Goal: Task Accomplishment & Management: Manage account settings

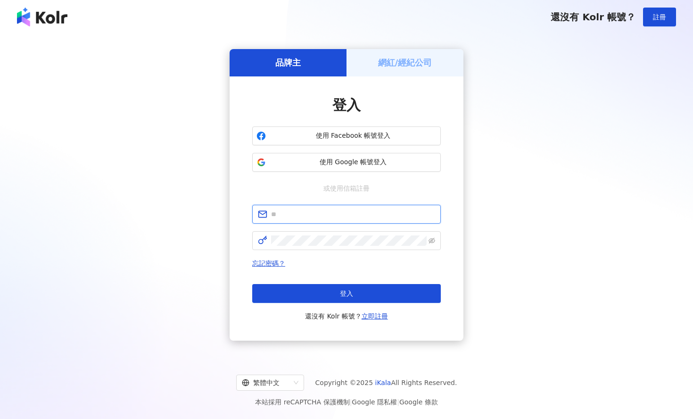
click at [345, 211] on input "text" at bounding box center [353, 214] width 164 height 10
type input "**********"
click button "登入" at bounding box center [346, 293] width 189 height 19
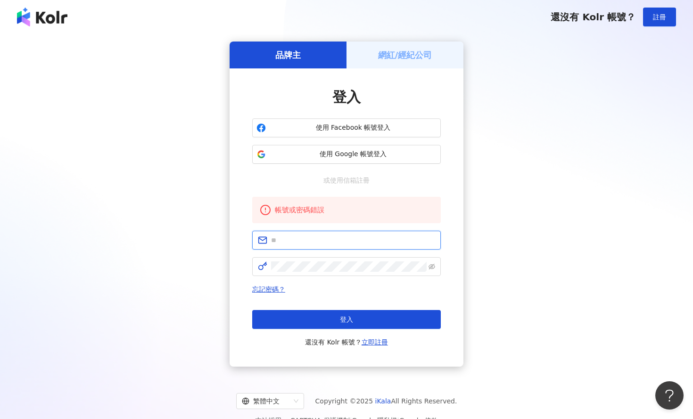
click at [349, 239] on input "text" at bounding box center [353, 240] width 164 height 10
type input "**********"
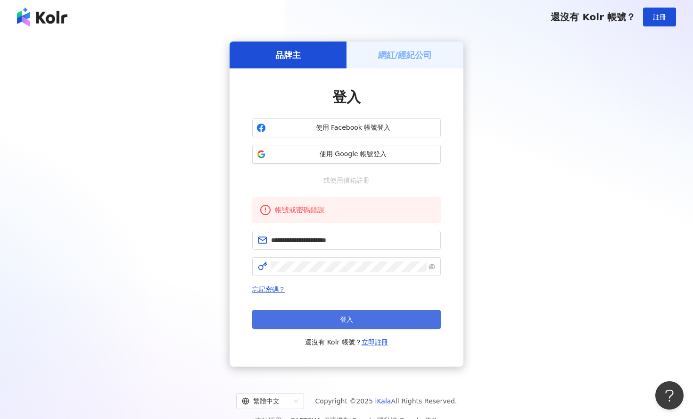
click at [299, 320] on button "登入" at bounding box center [346, 319] width 189 height 19
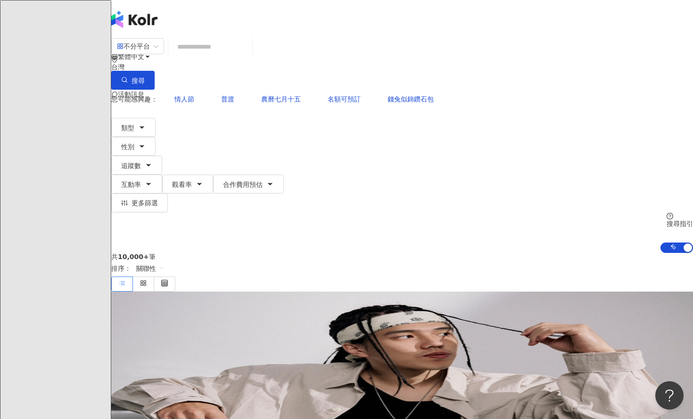
click at [130, 123] on img at bounding box center [121, 132] width 18 height 18
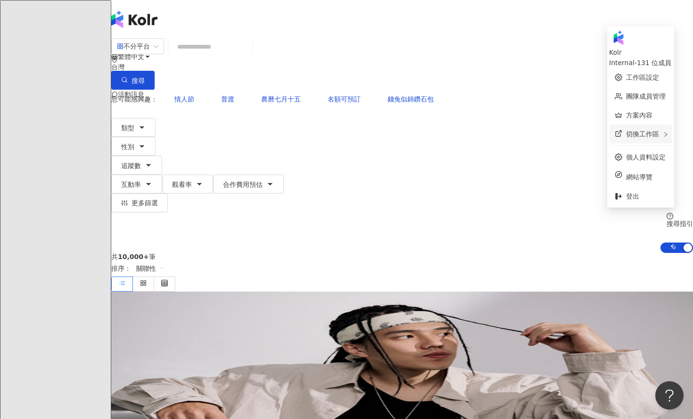
click at [626, 130] on span "切換工作區" at bounding box center [642, 134] width 33 height 8
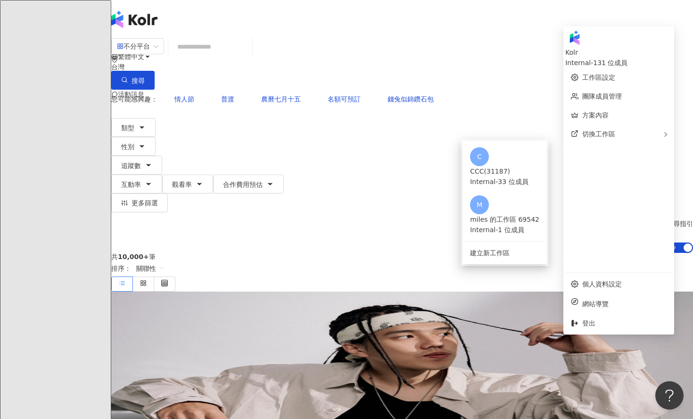
click at [415, 253] on div "共 10,000+ 筆 排序： 關聯性" at bounding box center [402, 272] width 582 height 39
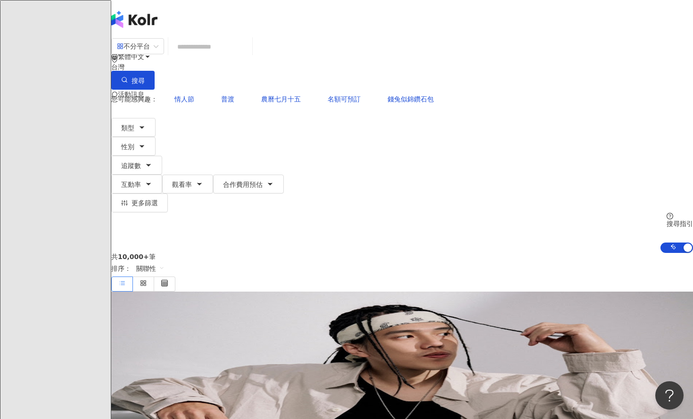
click at [659, 113] on div at bounding box center [402, 132] width 582 height 38
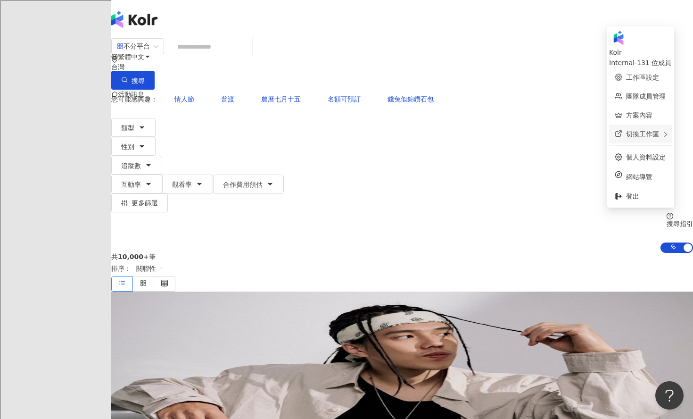
click at [626, 130] on span "切換工作區" at bounding box center [642, 134] width 33 height 8
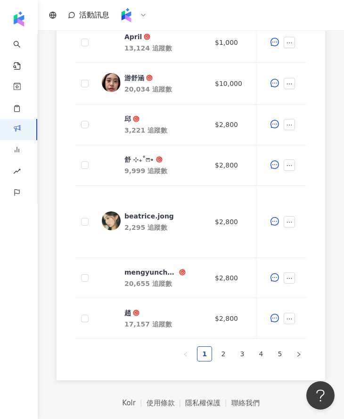
scroll to position [537, 0]
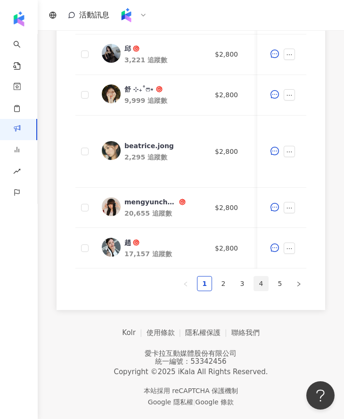
click at [259, 286] on link "4" at bounding box center [261, 283] width 14 height 14
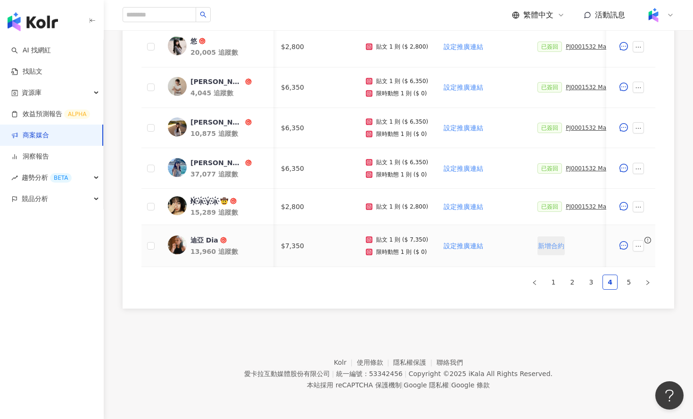
scroll to position [0, 93]
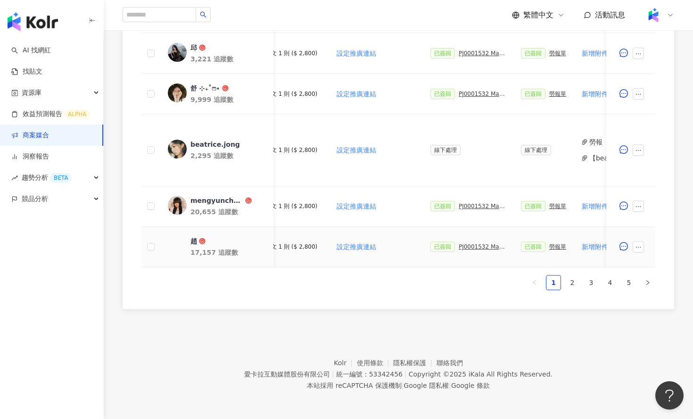
scroll to position [0, 150]
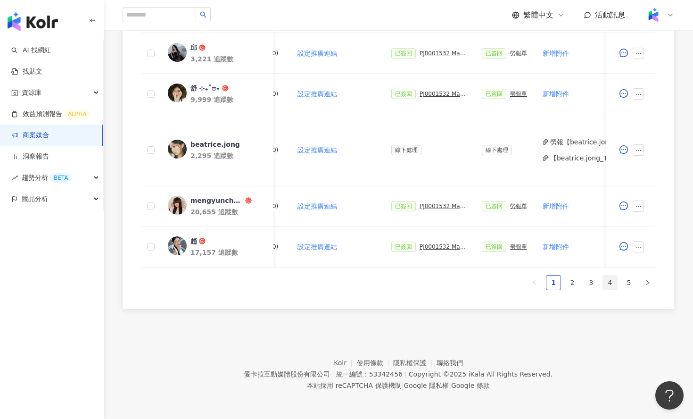
click at [610, 282] on link "4" at bounding box center [610, 282] width 14 height 14
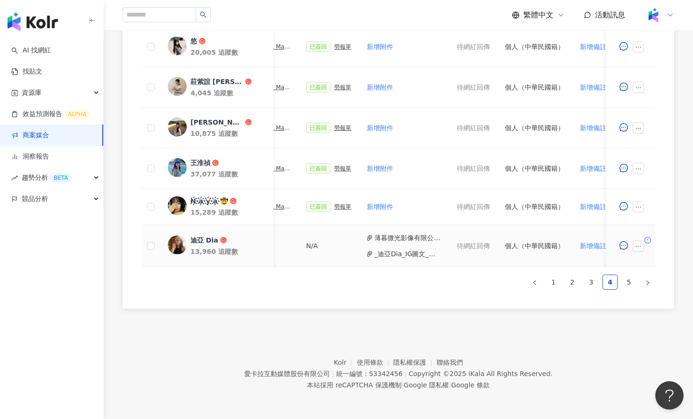
scroll to position [0, 431]
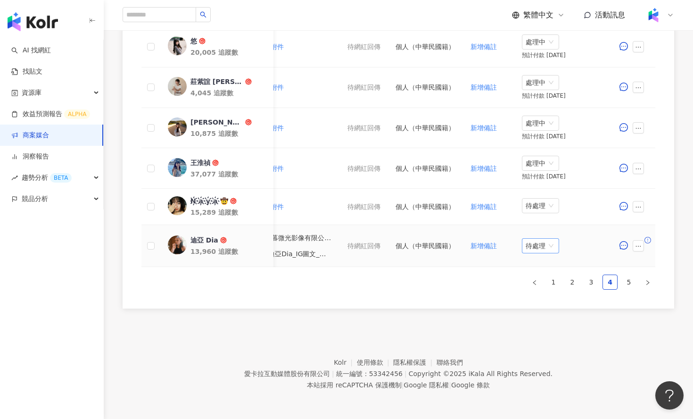
click at [534, 245] on span "待處理" at bounding box center [540, 245] width 30 height 14
click at [533, 280] on div "處理中" at bounding box center [540, 281] width 26 height 10
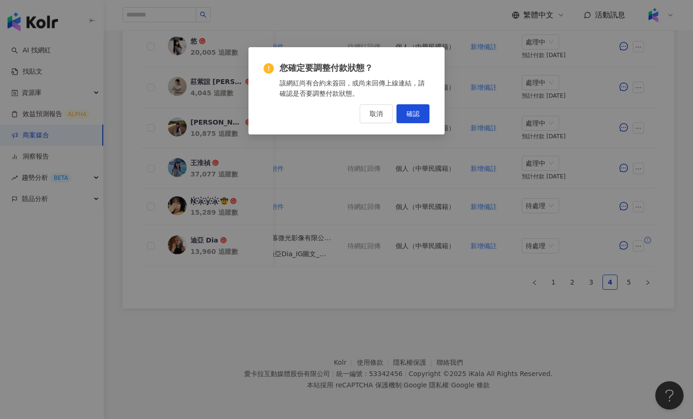
click at [424, 101] on div "您確定要調整付款狀態？ 該網紅尚有合約未簽回，或尚未回傳上線連結，請確認是否要調整付款狀態。 取消 確認" at bounding box center [346, 92] width 166 height 61
click at [418, 114] on span "確認" at bounding box center [412, 114] width 13 height 8
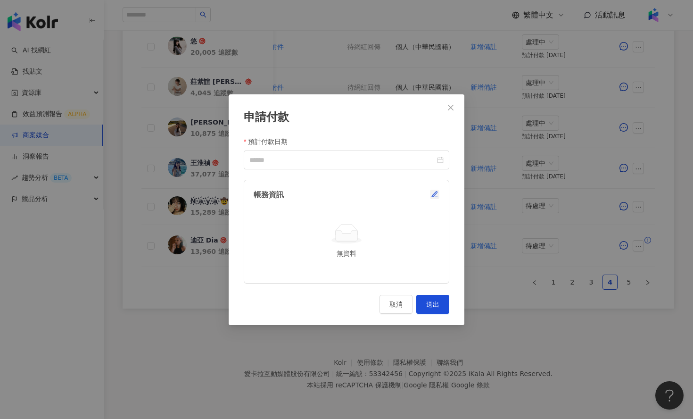
click at [435, 196] on icon "button" at bounding box center [435, 194] width 8 height 8
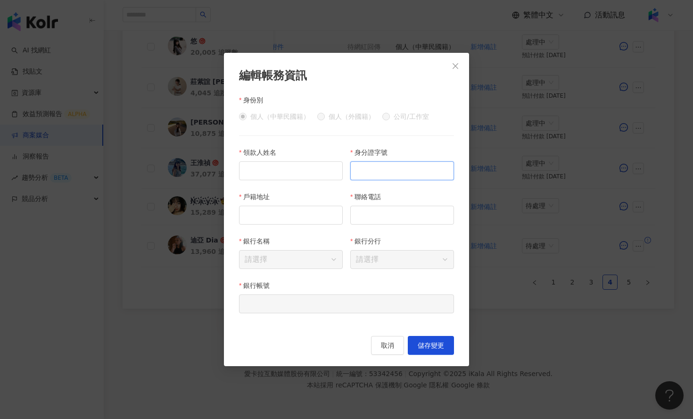
click at [409, 167] on input "身分證字號" at bounding box center [402, 170] width 104 height 19
click at [454, 62] on icon "close" at bounding box center [456, 66] width 8 height 8
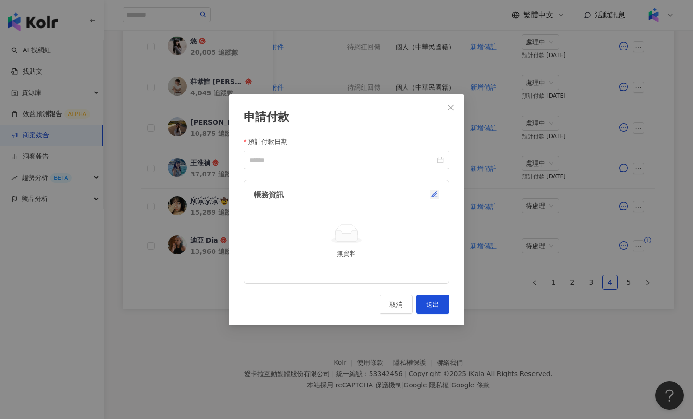
click at [434, 194] on icon "button" at bounding box center [435, 194] width 8 height 8
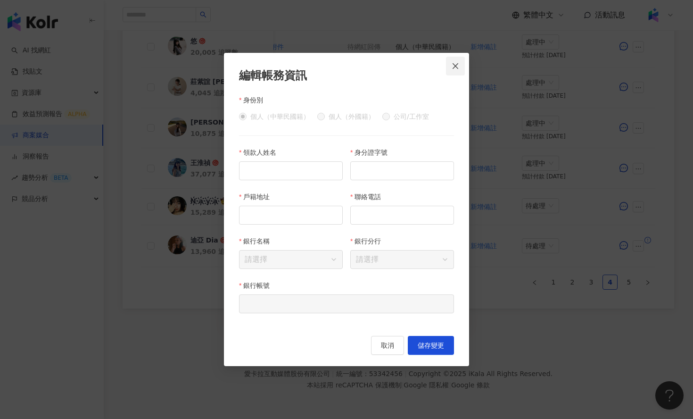
click at [455, 69] on icon "close" at bounding box center [456, 66] width 8 height 8
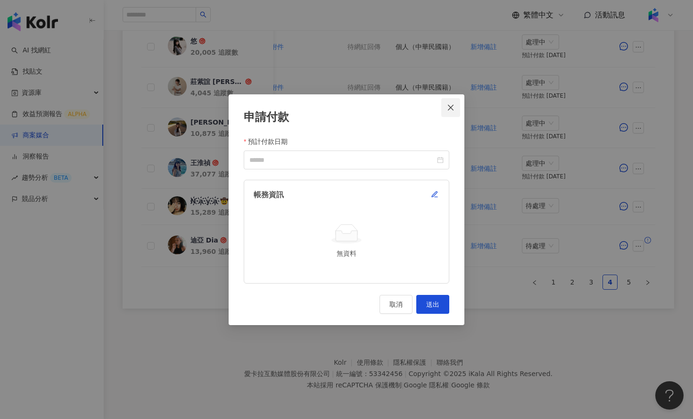
click at [452, 107] on icon "close" at bounding box center [451, 108] width 8 height 8
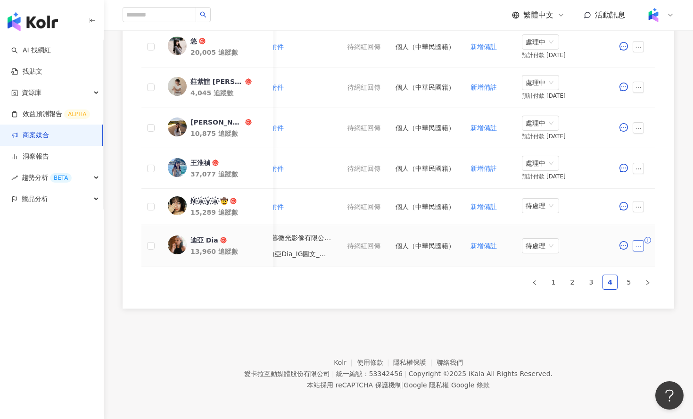
click at [640, 245] on icon "ellipsis" at bounding box center [638, 246] width 7 height 7
click at [661, 145] on span "查看帳務資訊" at bounding box center [660, 143] width 40 height 10
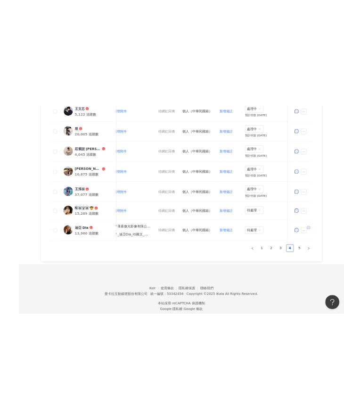
scroll to position [509, 0]
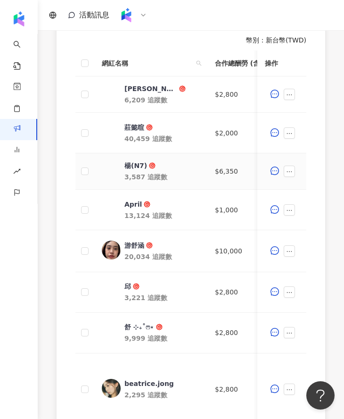
scroll to position [537, 0]
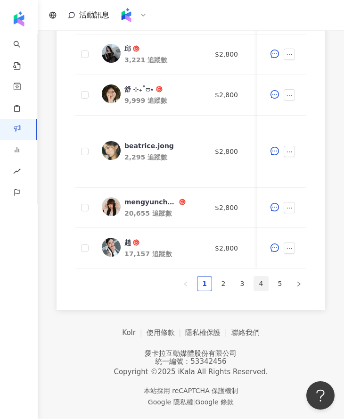
click at [261, 283] on link "4" at bounding box center [261, 283] width 14 height 14
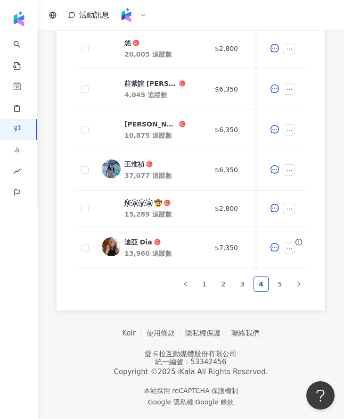
scroll to position [509, 0]
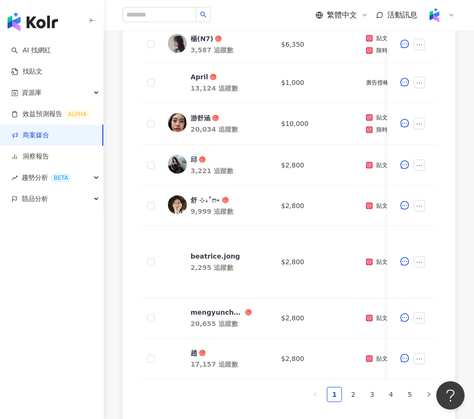
scroll to position [512, 0]
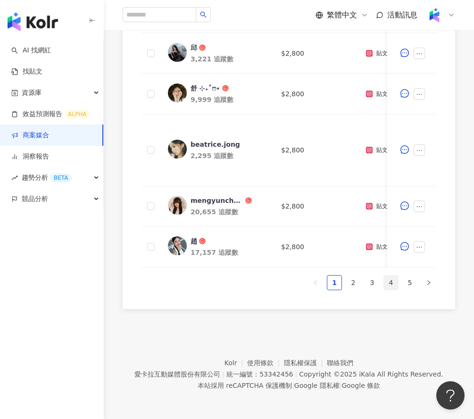
click at [390, 281] on link "4" at bounding box center [391, 282] width 14 height 14
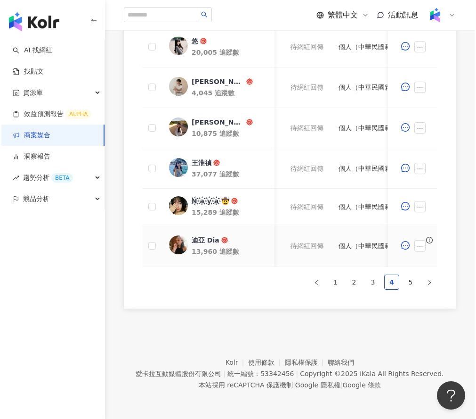
scroll to position [0, 506]
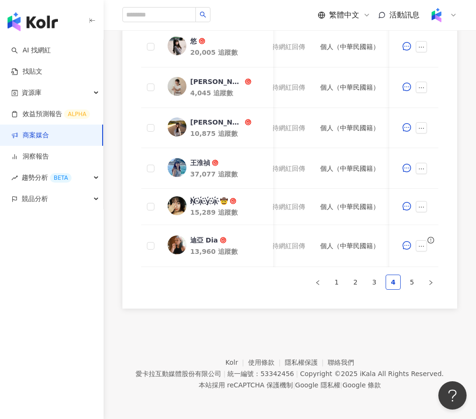
click at [443, 9] on img at bounding box center [437, 15] width 18 height 18
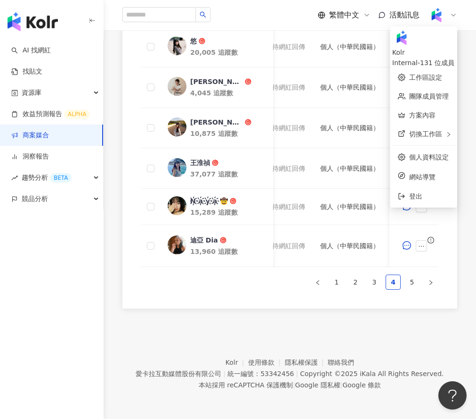
click at [443, 11] on img at bounding box center [437, 15] width 18 height 18
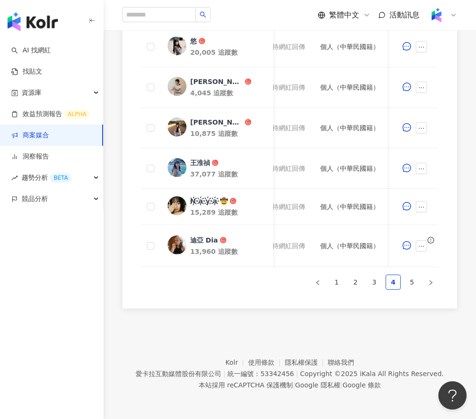
click at [446, 13] on div at bounding box center [442, 15] width 30 height 19
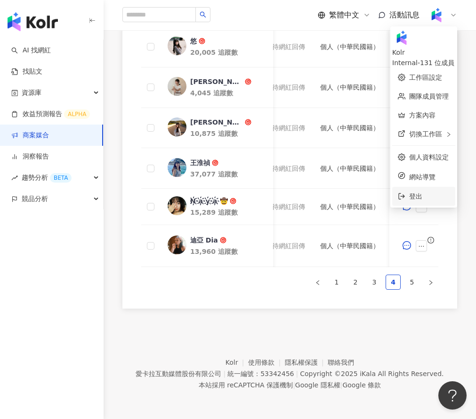
click at [410, 192] on span "登出" at bounding box center [430, 196] width 41 height 10
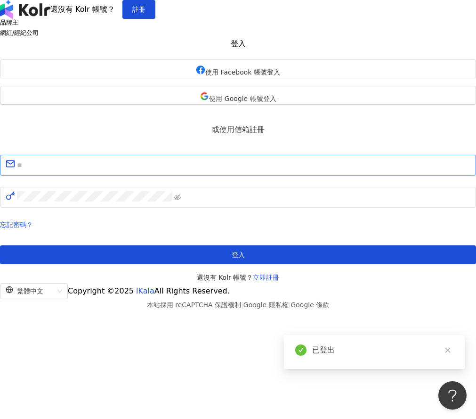
click at [255, 171] on input "text" at bounding box center [244, 165] width 454 height 12
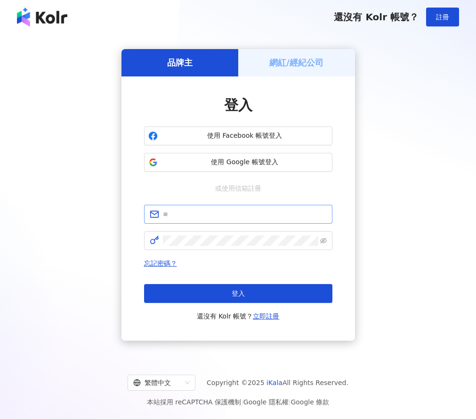
click at [224, 222] on span at bounding box center [238, 214] width 189 height 19
click at [237, 211] on input "text" at bounding box center [245, 214] width 164 height 10
type input "**********"
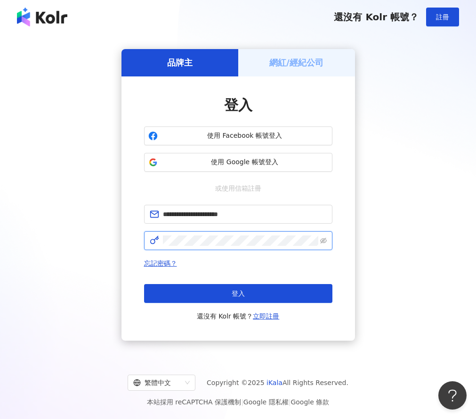
click button "登入" at bounding box center [238, 293] width 189 height 19
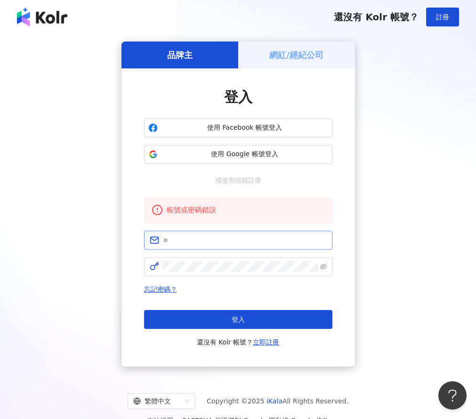
click at [211, 234] on span at bounding box center [238, 239] width 189 height 19
click at [213, 247] on span at bounding box center [238, 239] width 189 height 19
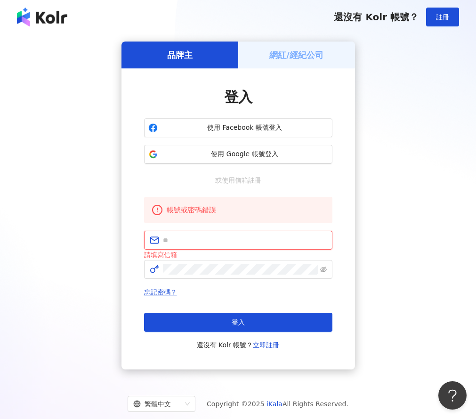
click at [226, 237] on input "text" at bounding box center [245, 240] width 164 height 10
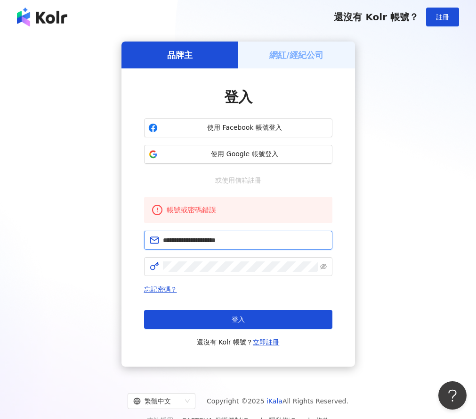
drag, startPoint x: 242, startPoint y: 239, endPoint x: 193, endPoint y: 238, distance: 49.5
click at [193, 238] on input "**********" at bounding box center [245, 240] width 164 height 10
type input "**********"
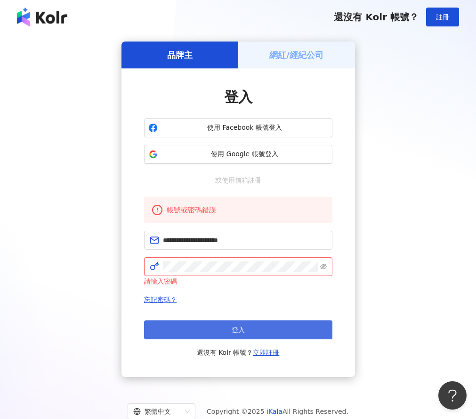
click at [194, 336] on button "登入" at bounding box center [238, 329] width 189 height 19
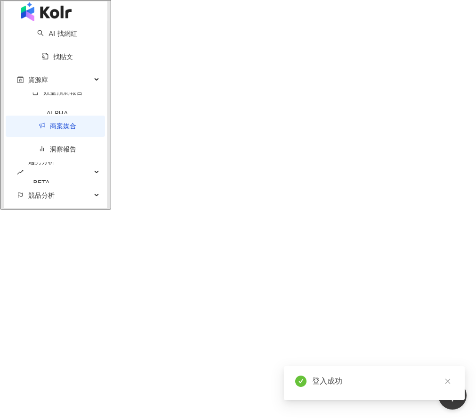
click at [413, 36] on div "AI 找網紅 找貼文 資源庫 效益預測報告 ALPHA 商案媒合 洞察報告 趨勢分析 BETA 競品分析" at bounding box center [238, 209] width 476 height 419
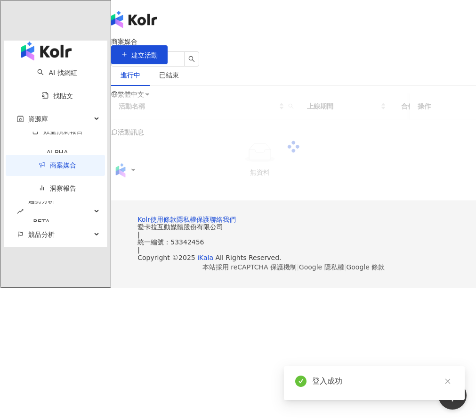
click at [135, 169] on icon at bounding box center [133, 170] width 3 height 2
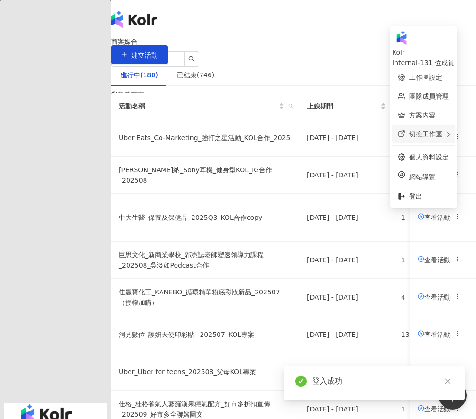
click at [417, 127] on div "切換工作區" at bounding box center [424, 133] width 63 height 19
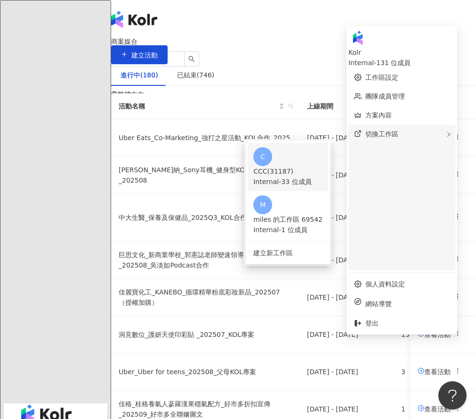
click at [323, 147] on div "C CCC(31187) Internal - 33 位成員" at bounding box center [288, 167] width 69 height 40
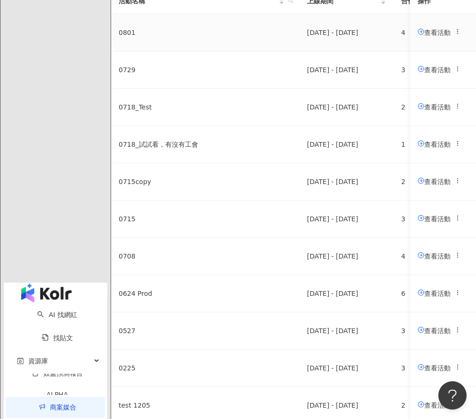
scroll to position [111, 0]
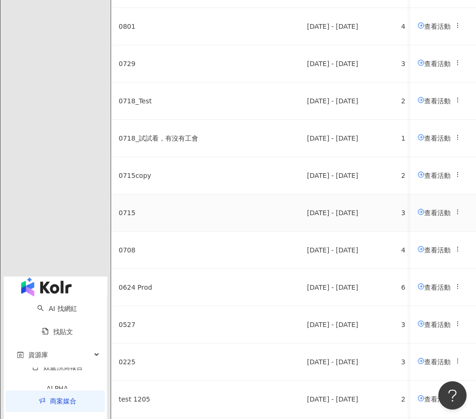
click at [418, 216] on span "查看活動" at bounding box center [434, 212] width 33 height 8
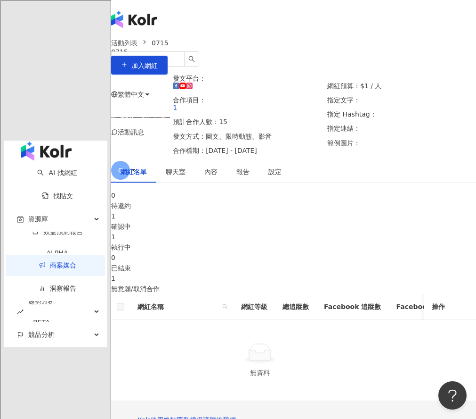
click at [275, 252] on div "執行中" at bounding box center [293, 247] width 365 height 10
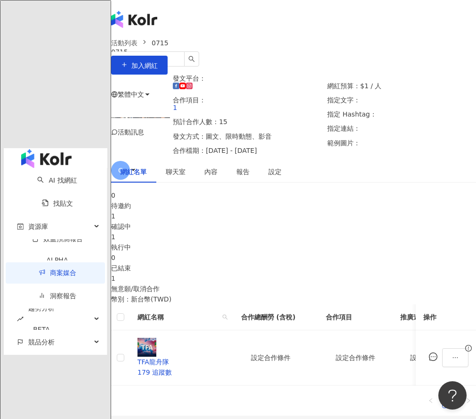
scroll to position [119, 0]
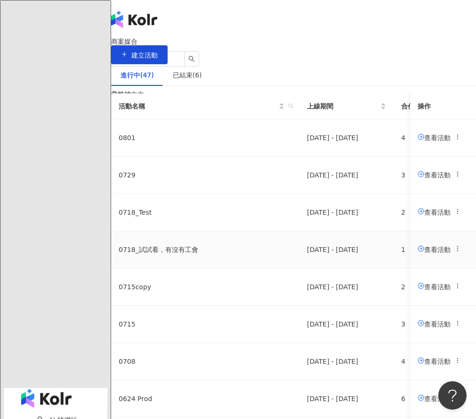
scroll to position [262, 0]
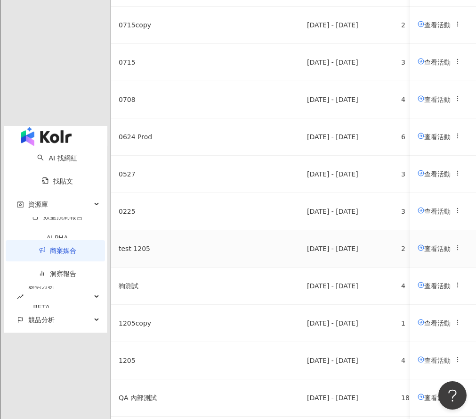
click at [418, 252] on span "查看活動" at bounding box center [434, 248] width 33 height 8
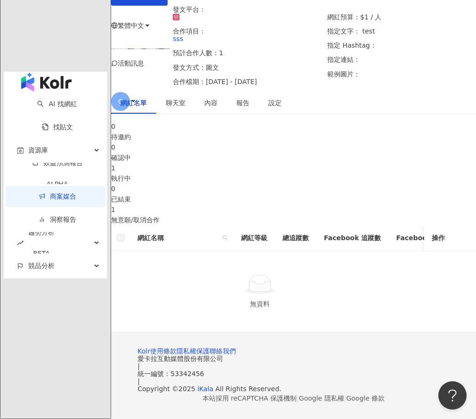
click at [276, 173] on div "執行中" at bounding box center [293, 178] width 365 height 10
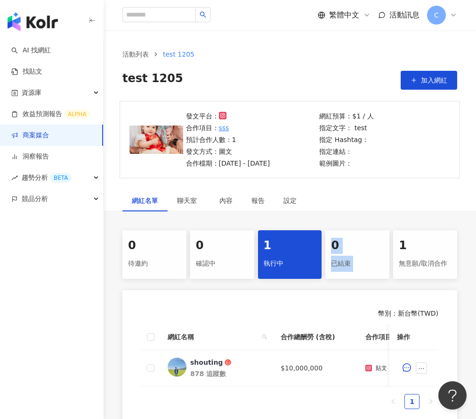
drag, startPoint x: 476, startPoint y: 223, endPoint x: 361, endPoint y: 224, distance: 114.1
click at [358, 225] on div "網紅名單 聊天室 內容 報告 設定 0 待邀約 0 確認中 1 執行中 0 已結束 1 無意願/取消合作 幣別 ： 新台幣 ( TWD ) 網紅名稱 合作總酬…" at bounding box center [290, 311] width 373 height 244
drag, startPoint x: 476, startPoint y: 80, endPoint x: 416, endPoint y: 80, distance: 59.4
click at [416, 80] on div "活動列表 test 1205 test 1205 加入網紅" at bounding box center [290, 69] width 373 height 41
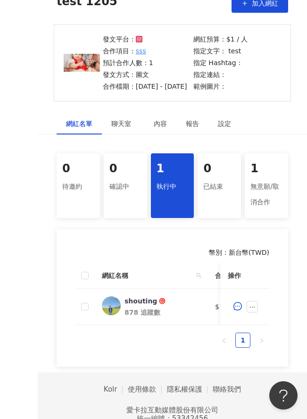
scroll to position [144, 0]
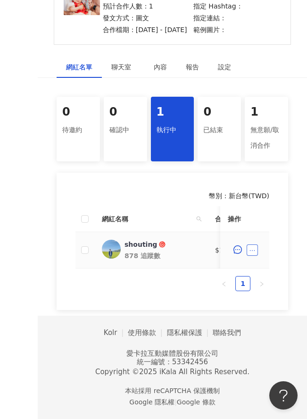
click at [254, 254] on button "button" at bounding box center [251, 249] width 11 height 11
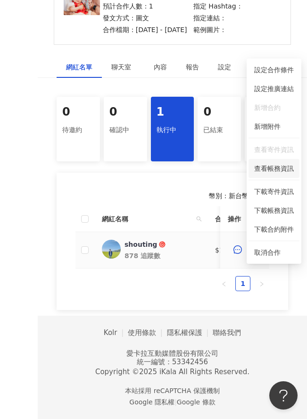
click at [270, 163] on span "查看帳務資訊" at bounding box center [274, 168] width 40 height 10
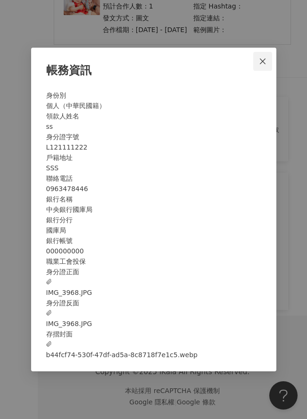
click at [256, 57] on span "Close" at bounding box center [262, 61] width 19 height 8
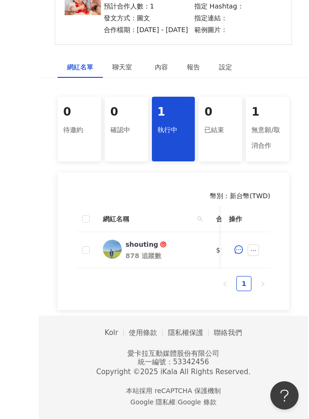
scroll to position [143, 0]
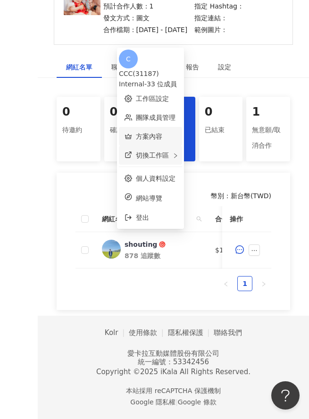
click at [138, 151] on span "切換工作區" at bounding box center [152, 155] width 33 height 8
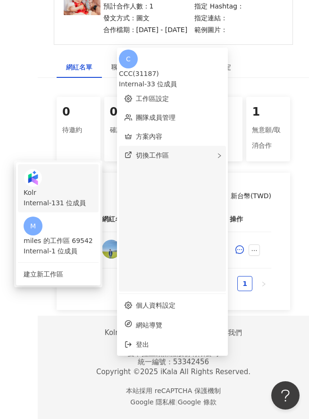
click at [93, 168] on div "Kolr Internal - 131 位成員" at bounding box center [58, 188] width 69 height 40
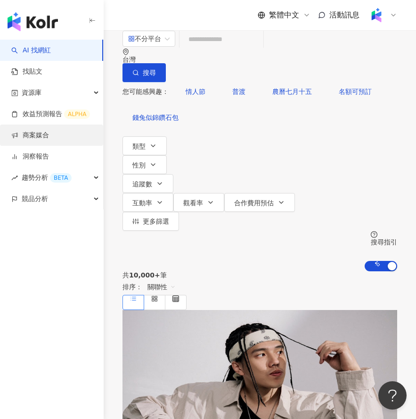
click at [49, 139] on link "商案媒合" at bounding box center [30, 135] width 38 height 9
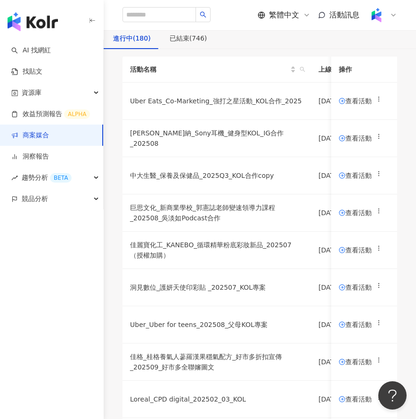
scroll to position [32, 0]
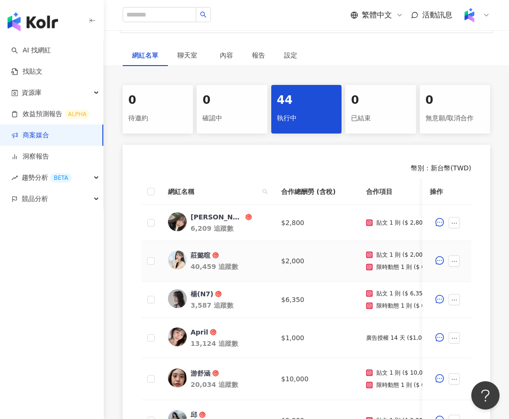
scroll to position [512, 0]
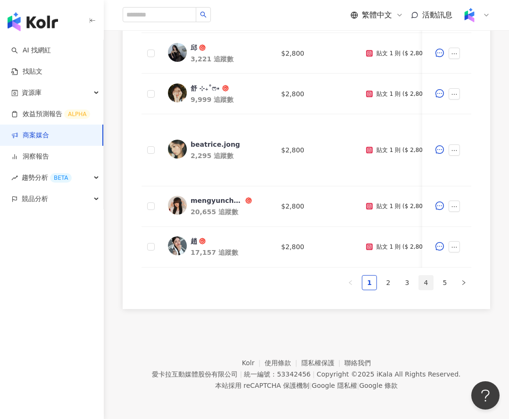
click at [425, 280] on link "4" at bounding box center [426, 282] width 14 height 14
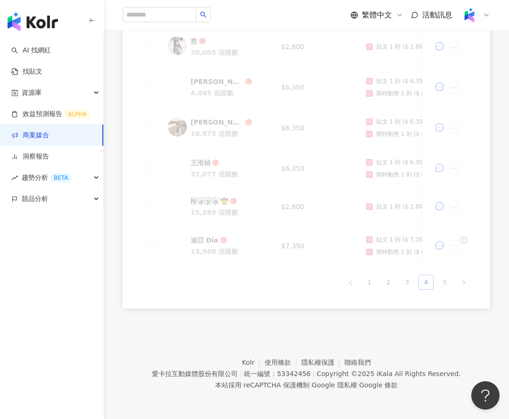
scroll to position [484, 0]
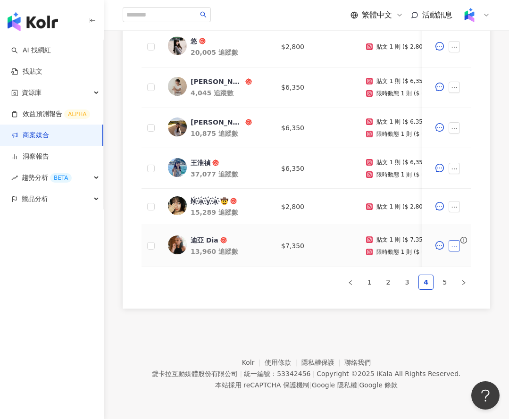
click at [452, 244] on icon "ellipsis" at bounding box center [454, 246] width 7 height 7
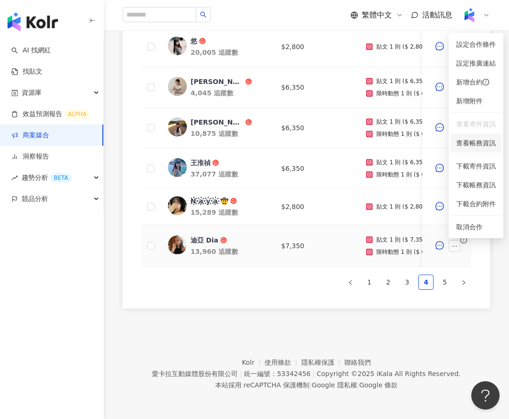
click at [460, 145] on span "查看帳務資訊" at bounding box center [476, 143] width 40 height 10
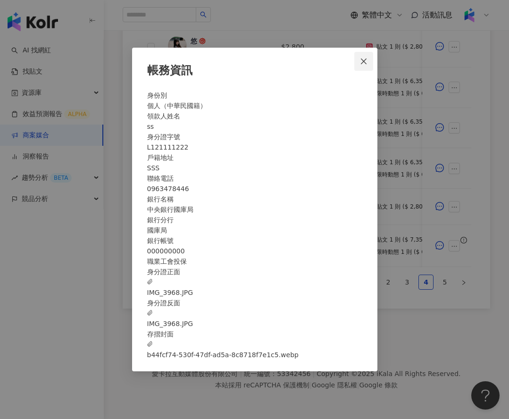
click at [365, 58] on icon "close" at bounding box center [364, 61] width 6 height 6
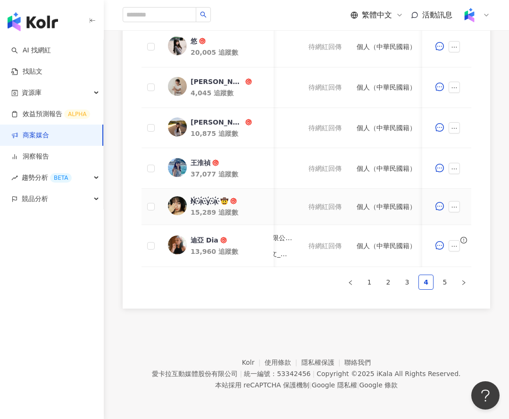
scroll to position [0, 616]
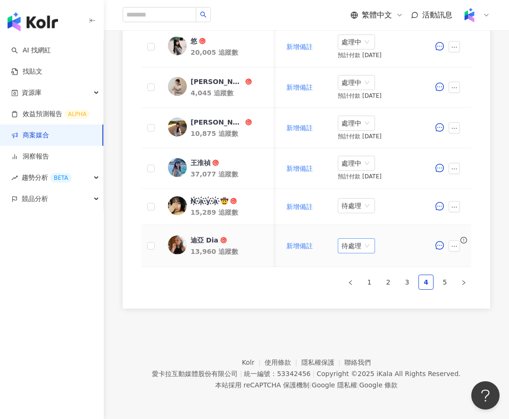
click at [361, 240] on span "待處理" at bounding box center [356, 245] width 30 height 14
click at [352, 287] on div "處理中" at bounding box center [356, 281] width 38 height 16
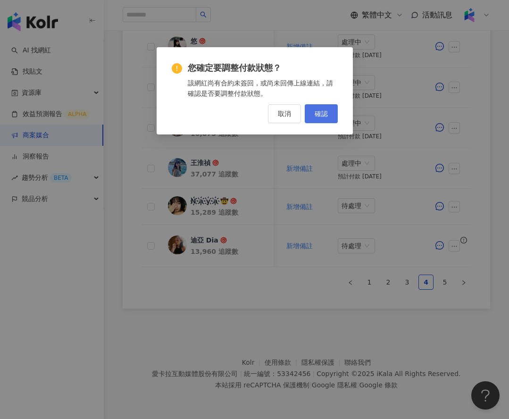
click at [312, 112] on button "確認" at bounding box center [320, 113] width 33 height 19
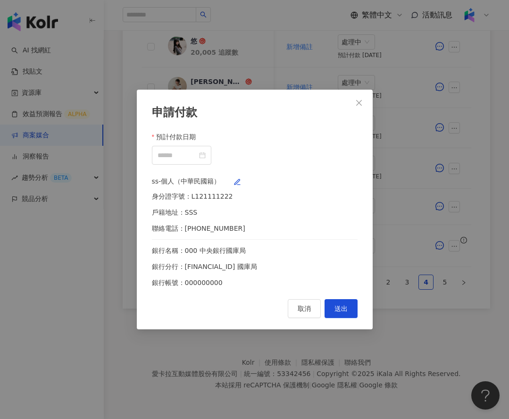
click at [341, 176] on div "ss-個人（中華民國籍） 身分證字號：L121111222 戶籍地址：SSS 聯絡電話：0963478446 銀行名稱：000 中央銀行國庫局 銀行分行：00…" at bounding box center [254, 232] width 205 height 112
click at [245, 178] on button "button" at bounding box center [237, 183] width 15 height 15
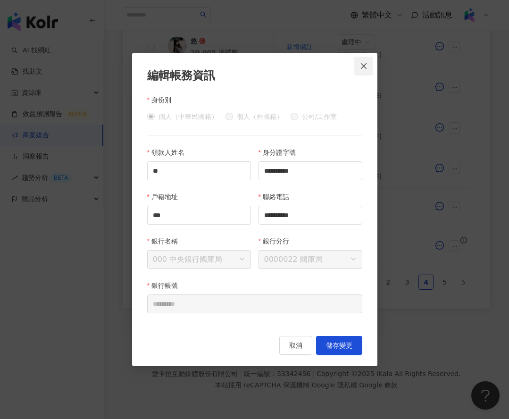
click at [360, 69] on icon "close" at bounding box center [364, 66] width 8 height 8
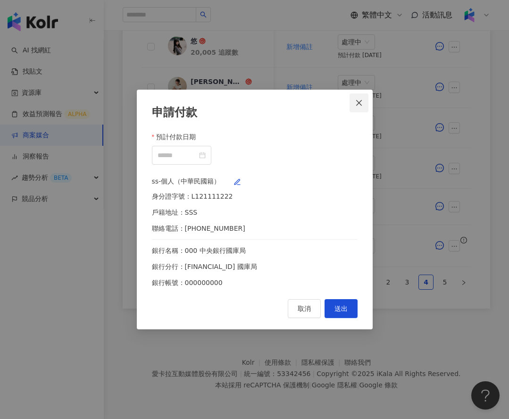
click at [361, 100] on icon "close" at bounding box center [359, 103] width 6 height 6
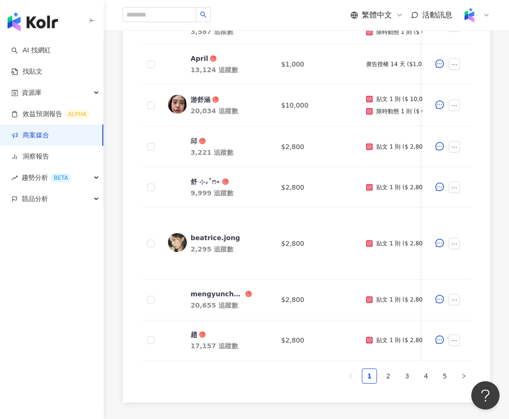
scroll to position [512, 0]
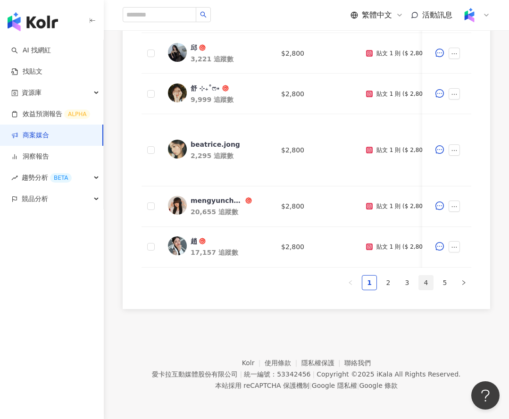
click at [426, 285] on link "4" at bounding box center [426, 282] width 14 height 14
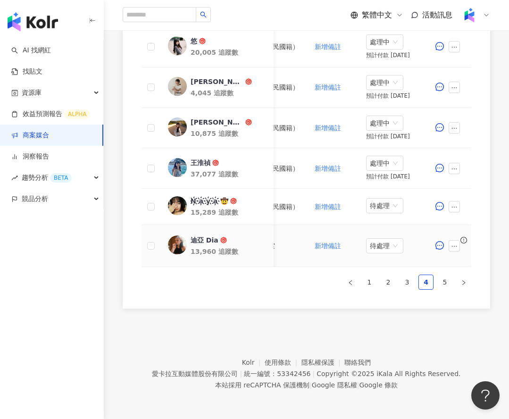
scroll to position [0, 616]
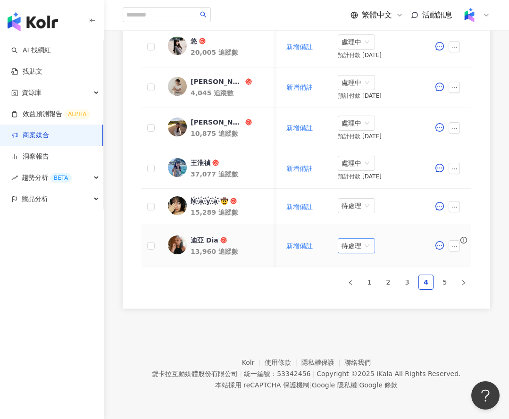
click at [353, 246] on span "待處理" at bounding box center [356, 245] width 30 height 14
click at [351, 279] on div "處理中" at bounding box center [356, 281] width 26 height 10
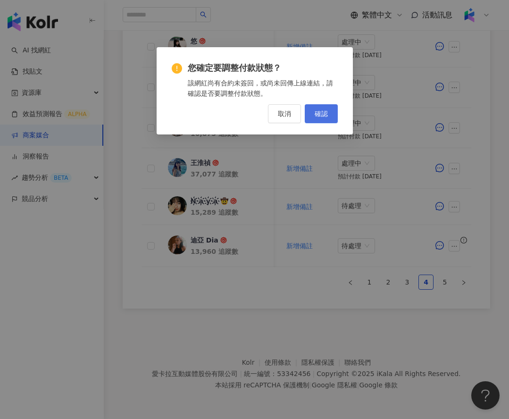
click at [328, 115] on button "確認" at bounding box center [320, 113] width 33 height 19
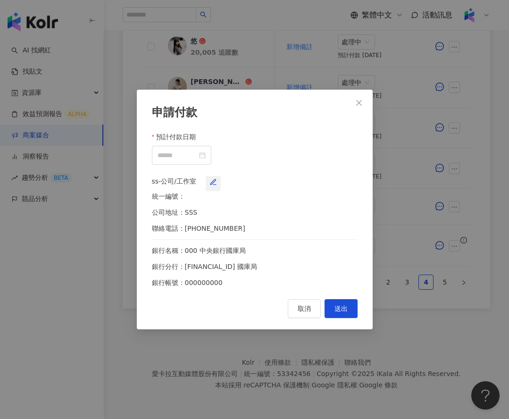
click at [217, 181] on icon "button" at bounding box center [213, 182] width 8 height 8
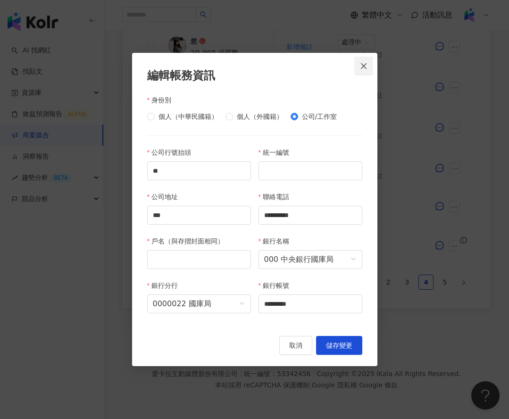
click at [363, 69] on icon "close" at bounding box center [364, 66] width 8 height 8
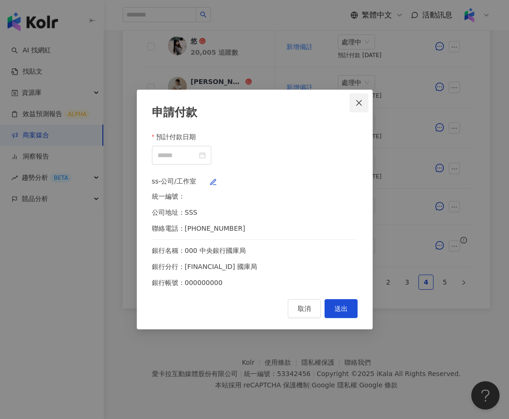
click at [360, 93] on button "Close" at bounding box center [358, 102] width 19 height 19
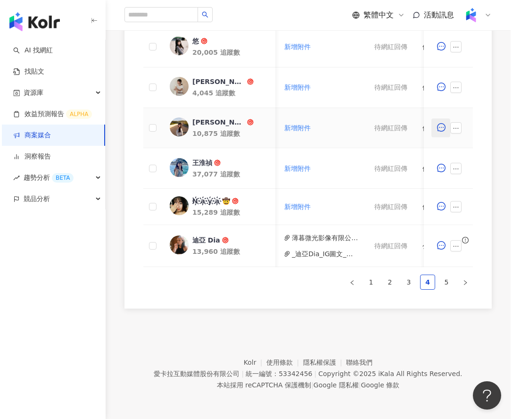
scroll to position [0, 322]
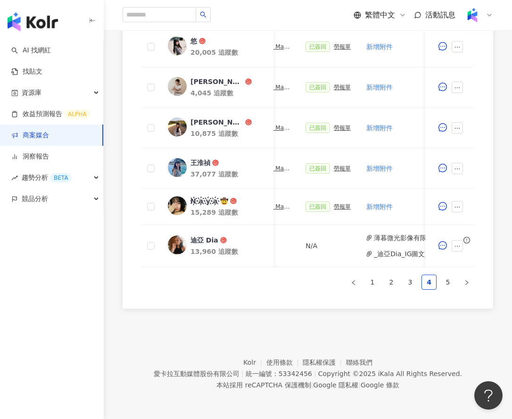
click at [491, 9] on div at bounding box center [478, 15] width 30 height 19
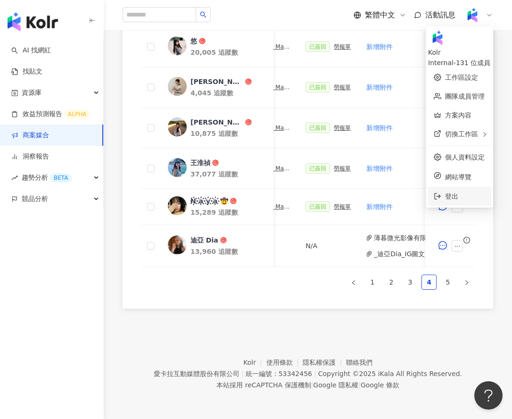
click at [444, 187] on li "登出" at bounding box center [459, 196] width 63 height 19
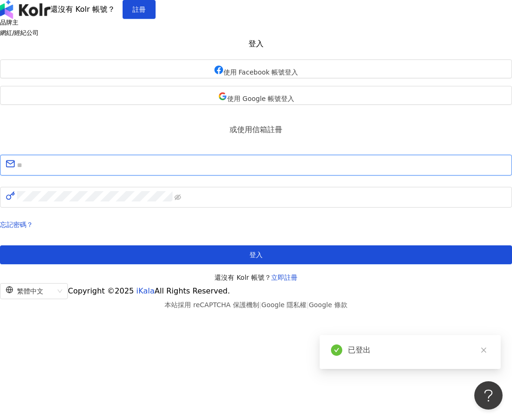
click at [258, 171] on input "text" at bounding box center [261, 165] width 489 height 12
paste input "**********"
type input "**********"
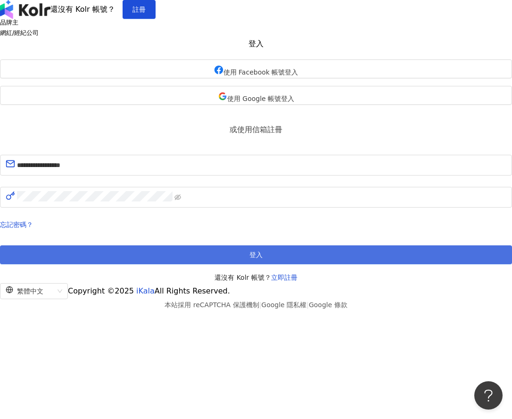
click at [215, 264] on button "登入" at bounding box center [256, 254] width 512 height 19
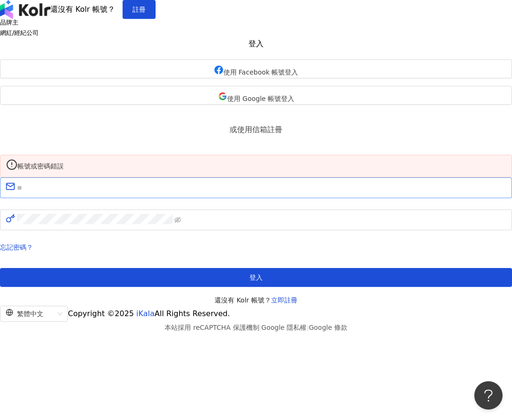
click at [229, 198] on span at bounding box center [256, 187] width 512 height 21
click at [231, 194] on input "text" at bounding box center [261, 187] width 489 height 12
paste input "**********"
type input "**********"
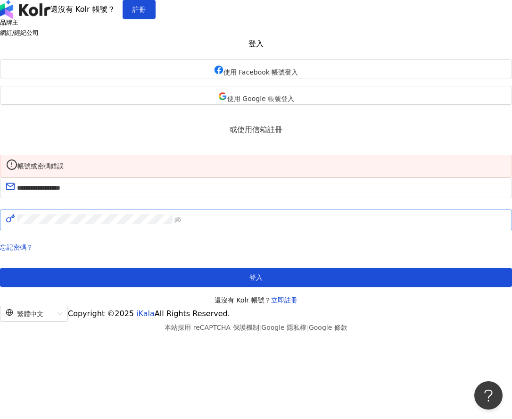
click at [195, 230] on span at bounding box center [256, 219] width 512 height 21
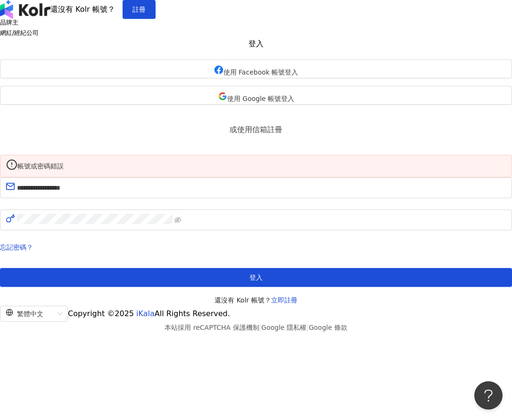
click at [222, 295] on div "忘記密碼？ 登入 還沒有 Kolr 帳號？ 立即註冊" at bounding box center [256, 273] width 512 height 64
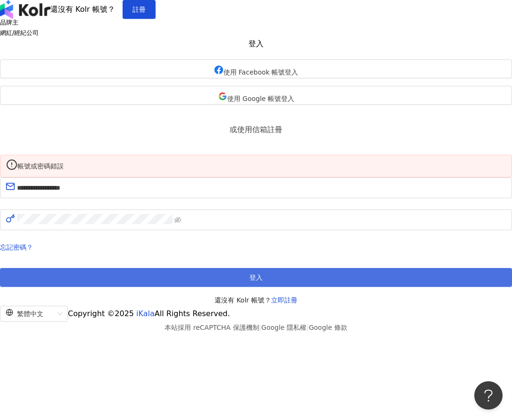
click at [221, 287] on button "登入" at bounding box center [256, 277] width 512 height 19
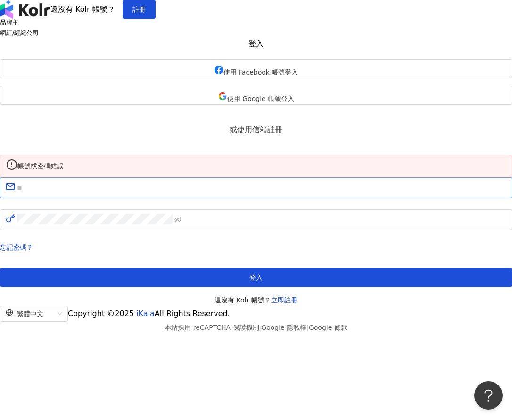
click at [239, 230] on div "帳號或密碼錯誤 忘記密碼？ 登入 還沒有 Kolr 帳號？ 立即註冊" at bounding box center [256, 230] width 512 height 151
click at [200, 194] on input "text" at bounding box center [261, 187] width 489 height 12
paste input "**********"
type input "**********"
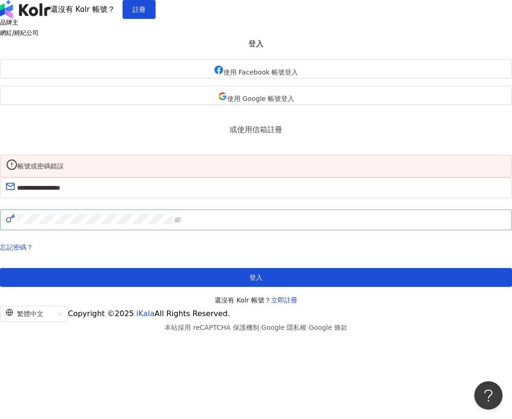
click at [237, 230] on span at bounding box center [256, 219] width 512 height 21
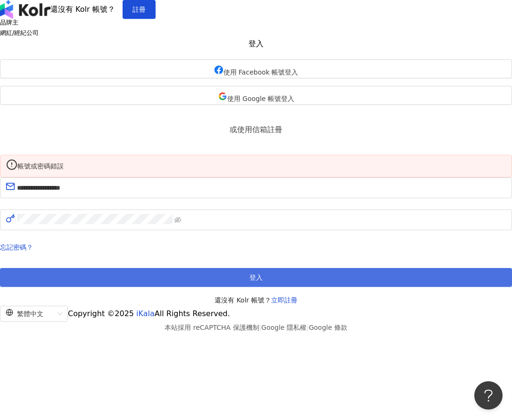
click at [217, 287] on button "登入" at bounding box center [256, 277] width 512 height 19
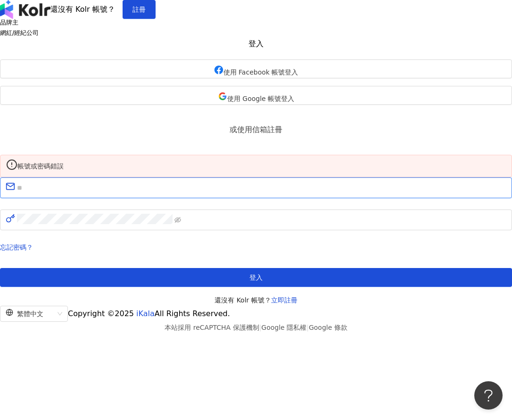
click at [229, 194] on input "text" at bounding box center [261, 187] width 489 height 12
paste input "**********"
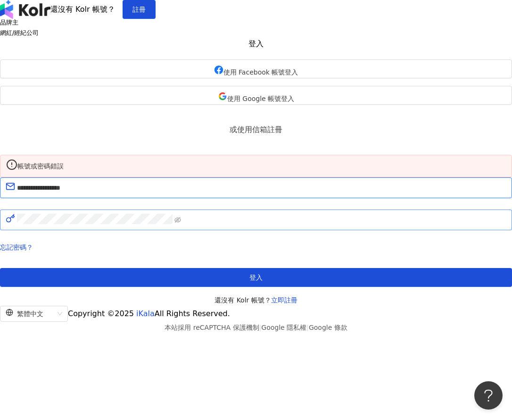
type input "**********"
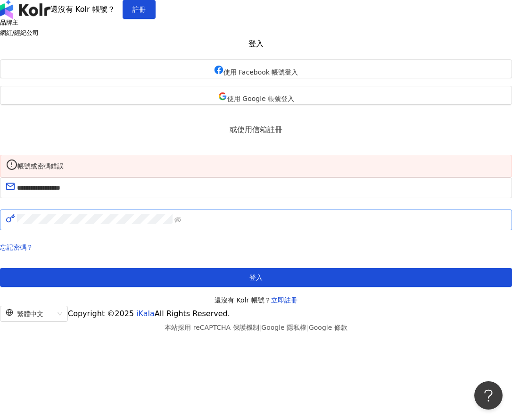
click at [242, 230] on span at bounding box center [256, 219] width 512 height 21
click at [181, 222] on icon "eye-invisible" at bounding box center [177, 219] width 7 height 6
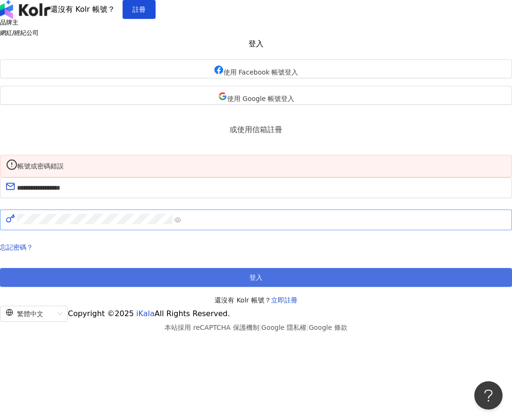
click at [263, 287] on button "登入" at bounding box center [256, 277] width 512 height 19
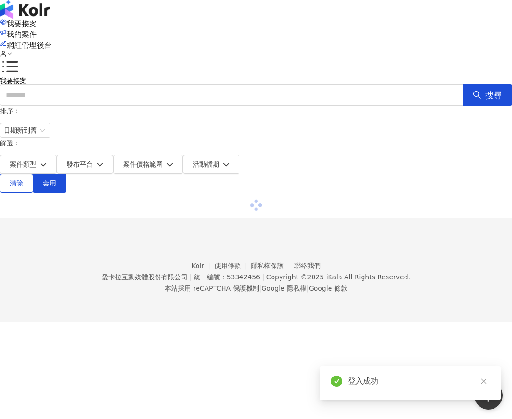
click at [7, 50] on icon at bounding box center [3, 53] width 7 height 7
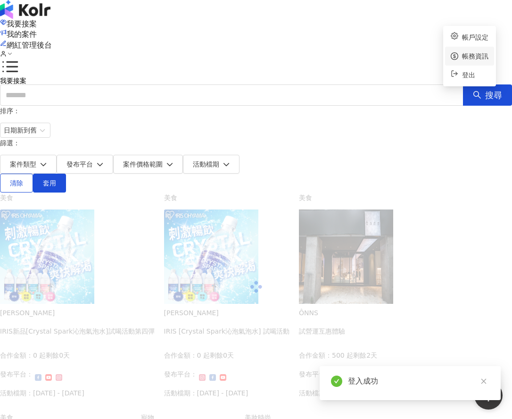
click at [462, 52] on link "帳務資訊" at bounding box center [475, 56] width 26 height 8
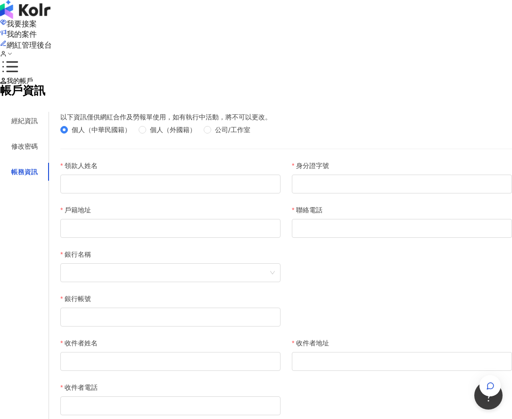
click at [7, 50] on icon at bounding box center [3, 53] width 7 height 7
click at [465, 41] on link "帳戶設定" at bounding box center [475, 37] width 26 height 8
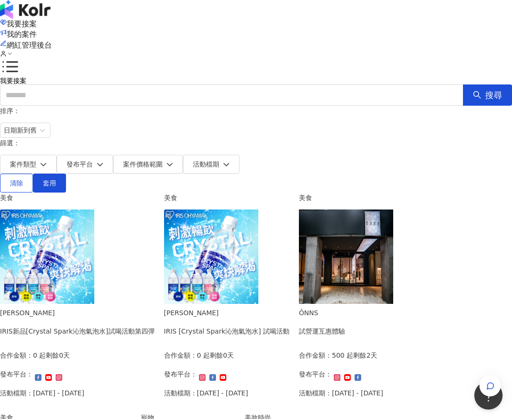
click at [460, 19] on div "我要接案 我的案件 網紅管理後台" at bounding box center [256, 38] width 512 height 39
click at [7, 50] on icon at bounding box center [3, 53] width 7 height 7
click at [462, 53] on link "帳務資訊" at bounding box center [475, 56] width 26 height 8
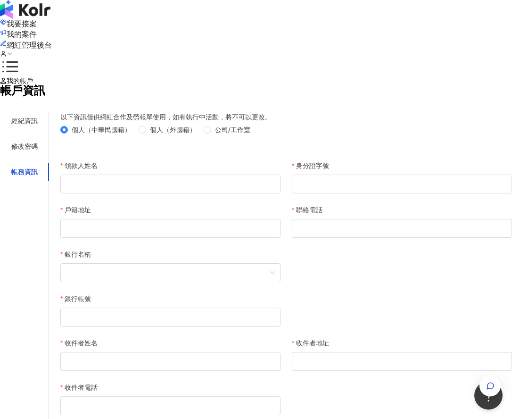
click at [7, 50] on icon at bounding box center [3, 53] width 7 height 7
click at [37, 30] on span "我的案件" at bounding box center [22, 34] width 30 height 9
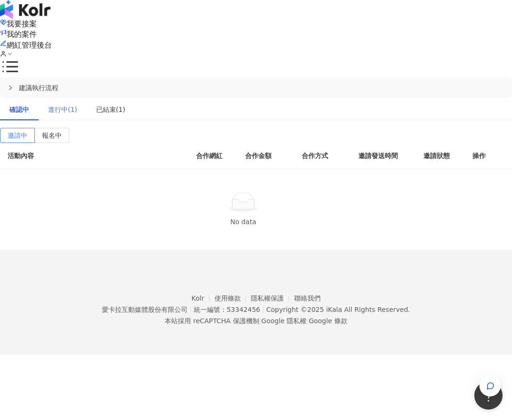
click at [75, 99] on div "進行中(1)" at bounding box center [63, 110] width 48 height 22
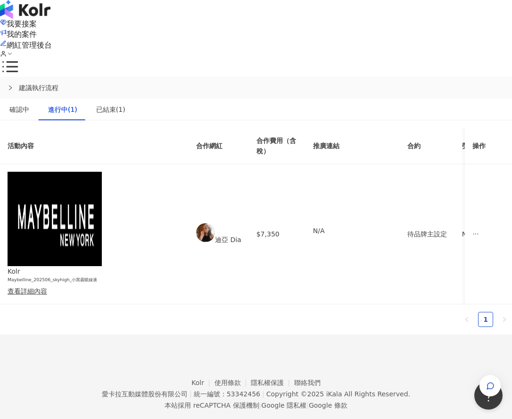
click at [7, 50] on icon at bounding box center [3, 53] width 7 height 7
